Goal: Information Seeking & Learning: Learn about a topic

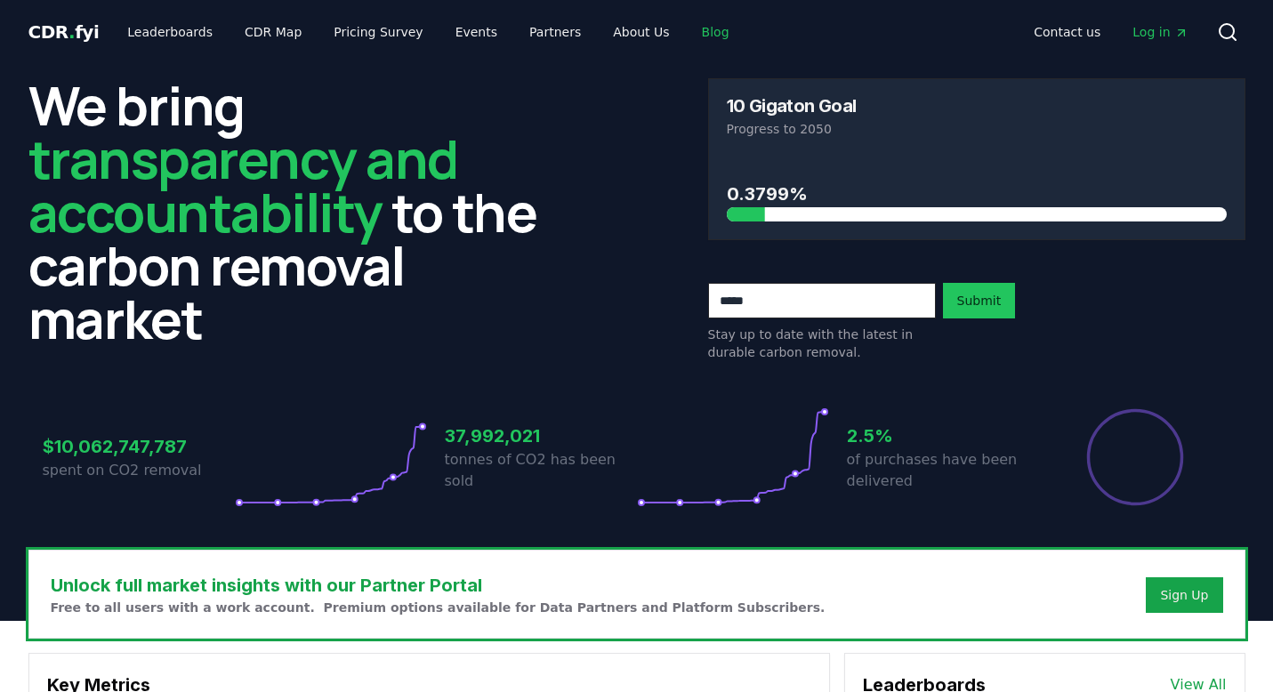
click at [688, 32] on link "Blog" at bounding box center [716, 32] width 56 height 32
click at [693, 32] on link "Blog" at bounding box center [716, 32] width 56 height 32
click at [688, 32] on link "Blog" at bounding box center [716, 32] width 56 height 32
click at [688, 35] on link "Blog" at bounding box center [716, 32] width 56 height 32
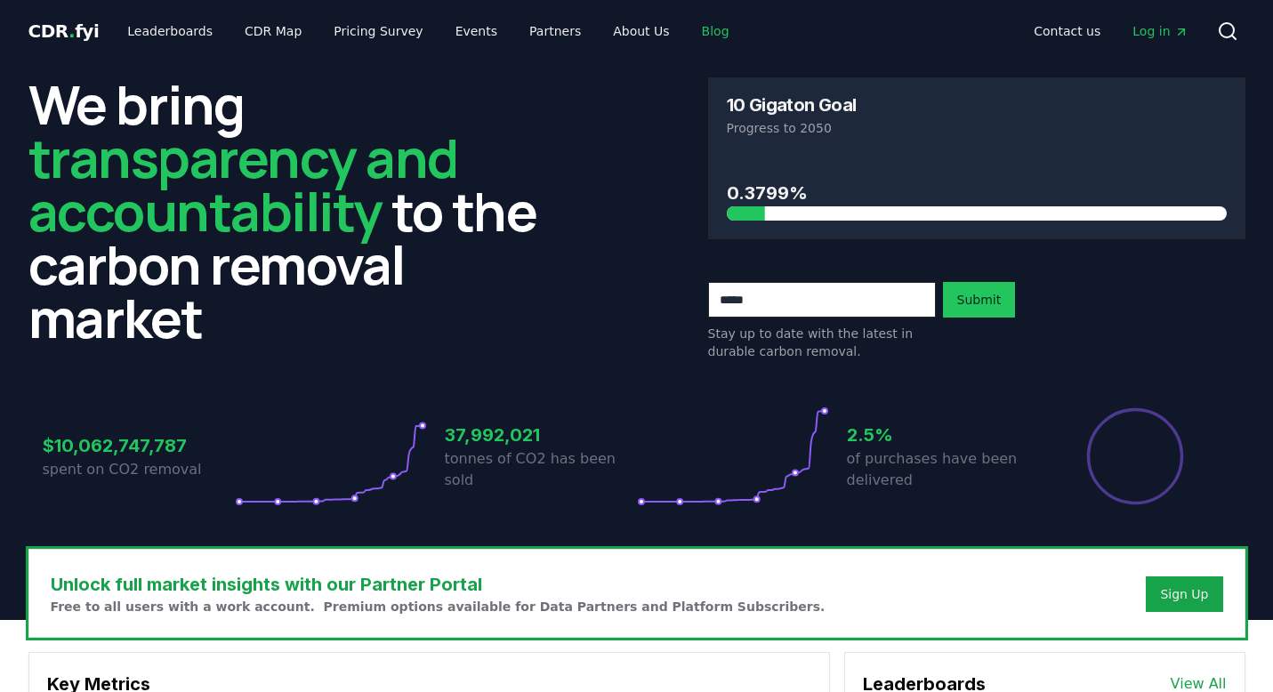
scroll to position [260, 0]
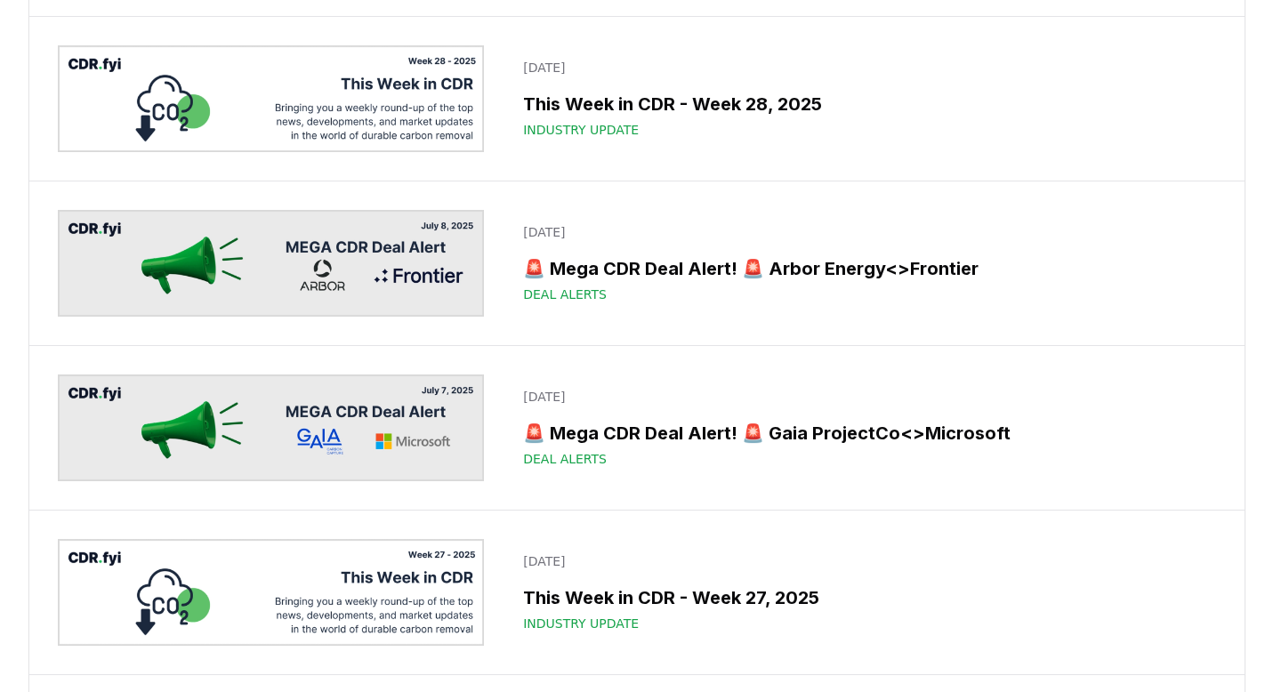
scroll to position [3806, 0]
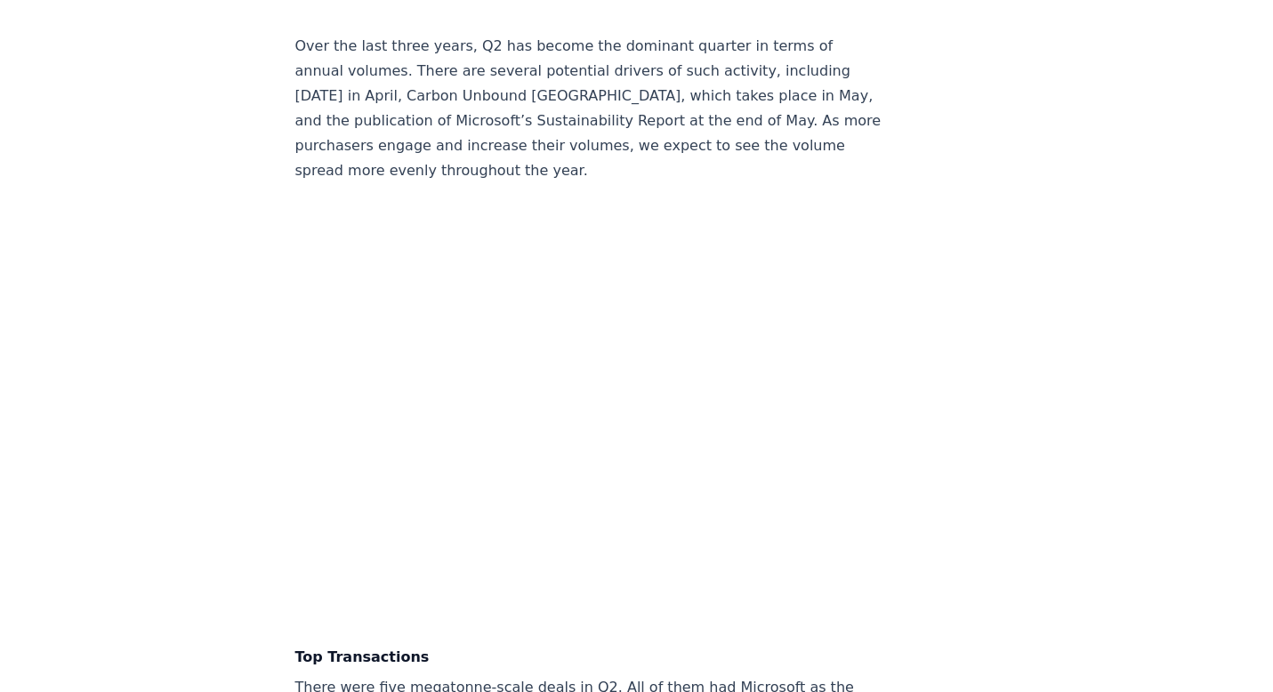
scroll to position [3610, 0]
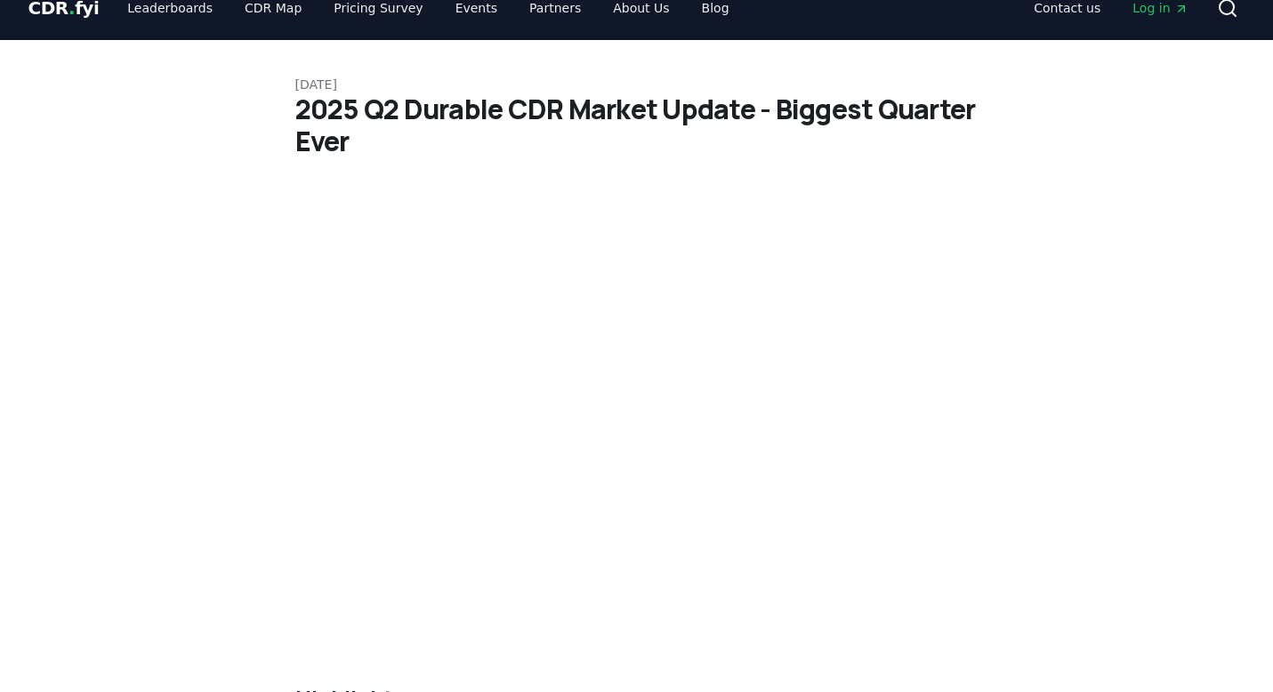
scroll to position [0, 0]
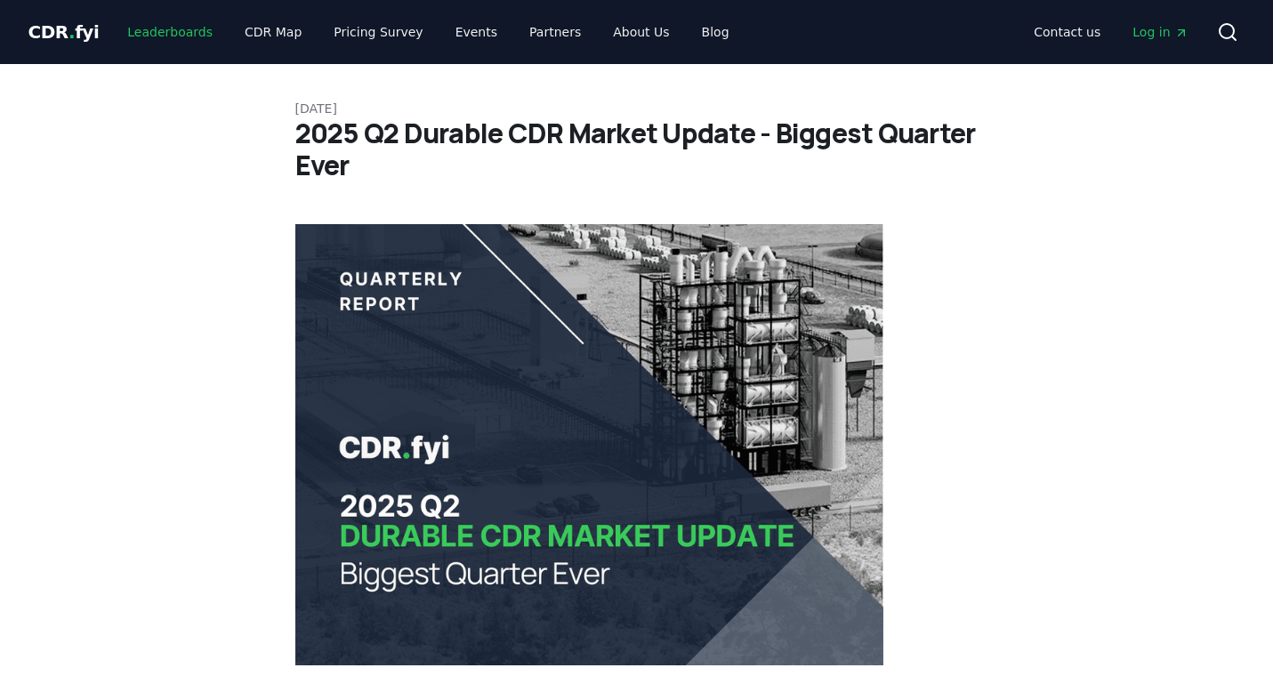
click at [156, 47] on link "Leaderboards" at bounding box center [170, 32] width 114 height 32
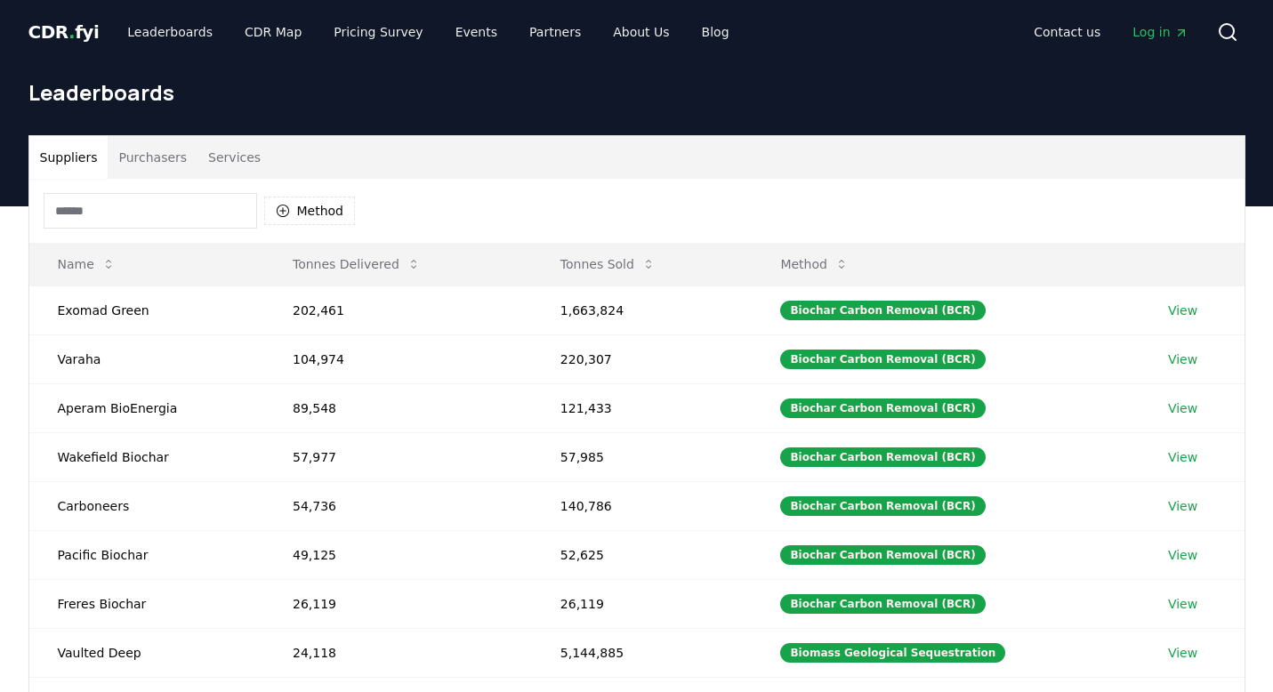
click at [47, 35] on span "CDR . fyi" at bounding box center [63, 31] width 71 height 21
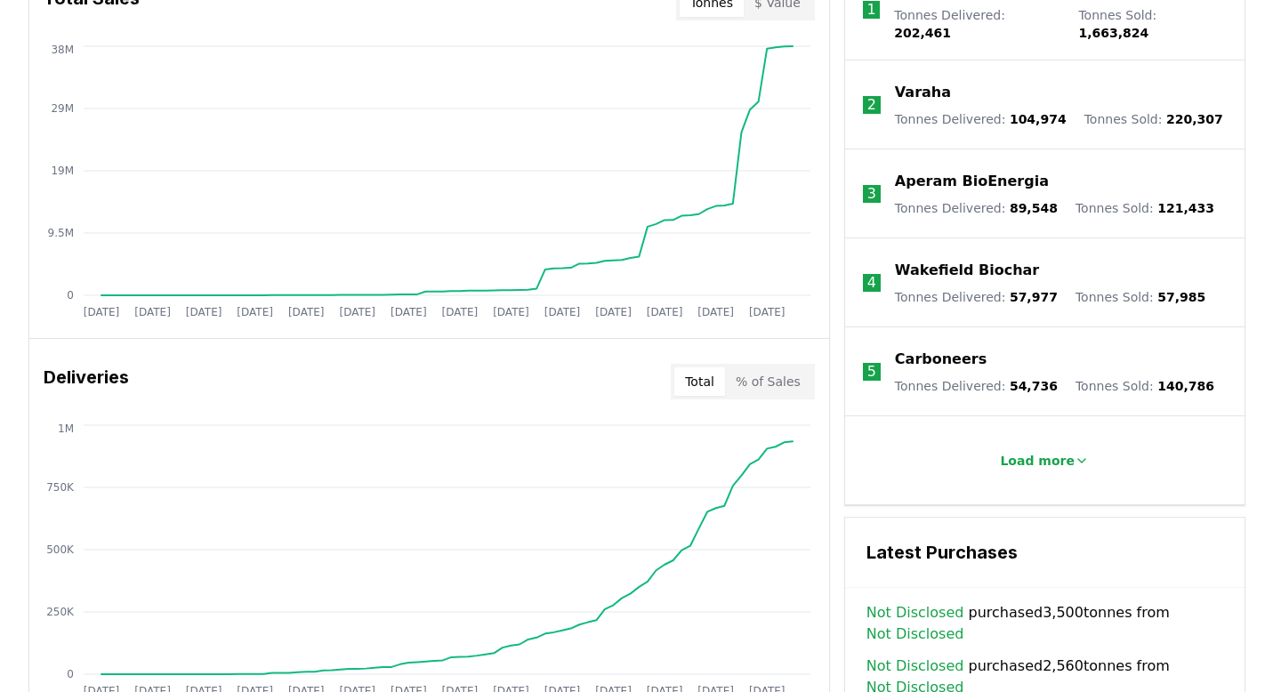
scroll to position [895, 0]
